Goal: Task Accomplishment & Management: Use online tool/utility

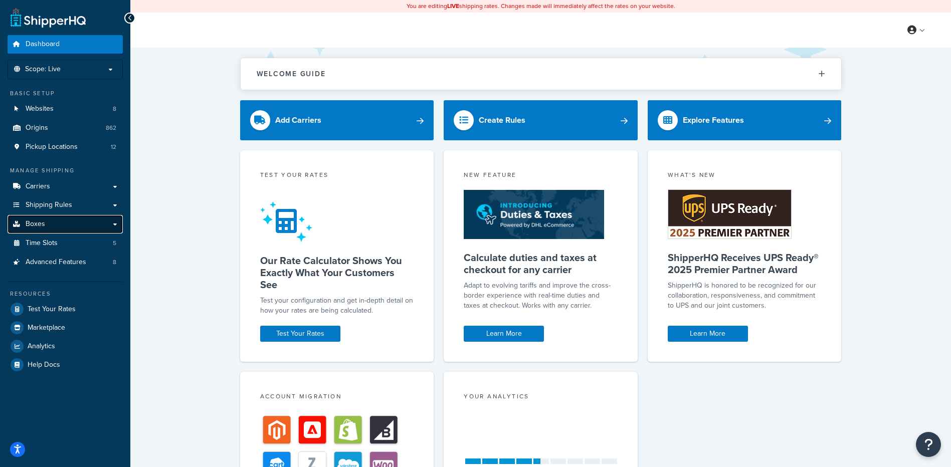
click at [62, 227] on link "Boxes" at bounding box center [65, 224] width 115 height 19
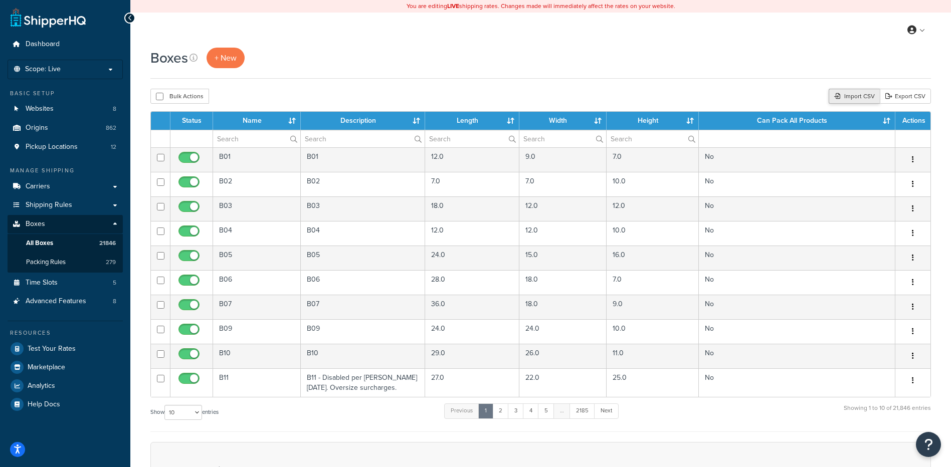
click at [858, 98] on div "Import CSV" at bounding box center [854, 96] width 51 height 15
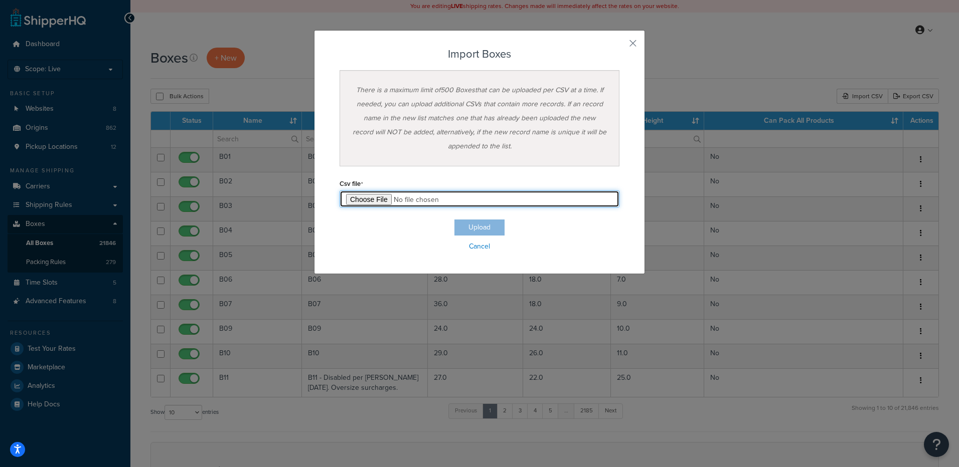
click at [369, 200] on input "file" at bounding box center [480, 199] width 280 height 17
type input "C:\fakepath\09_29_2025_box_dims.csv"
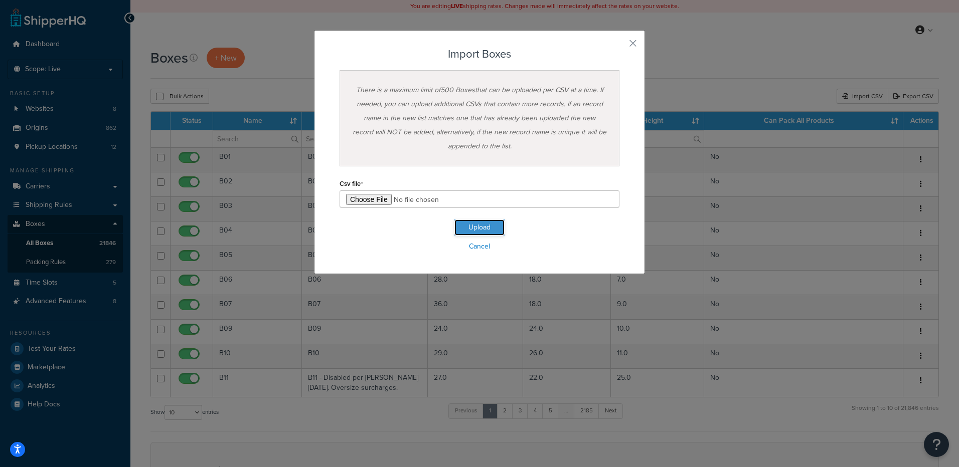
click at [459, 230] on button "Upload" at bounding box center [479, 228] width 50 height 16
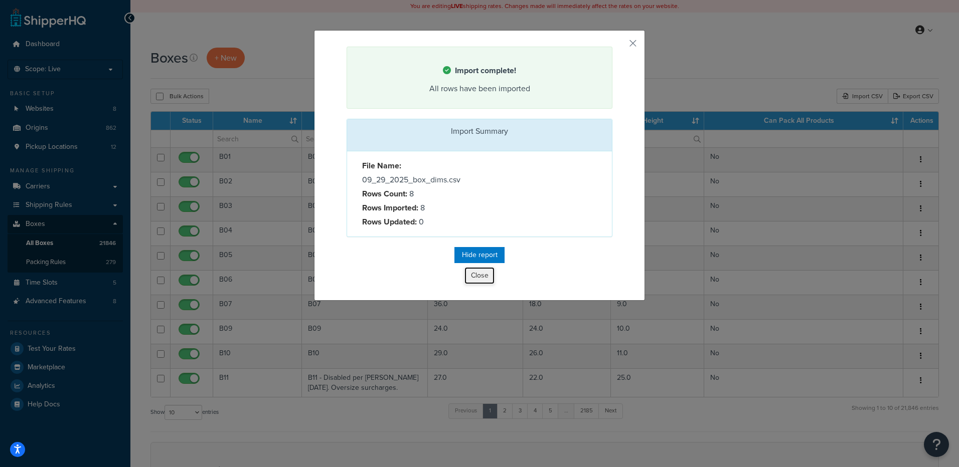
click at [472, 273] on button "Close" at bounding box center [479, 275] width 30 height 17
